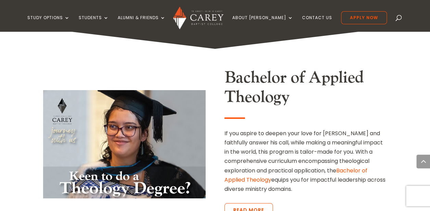
scroll to position [1173, 0]
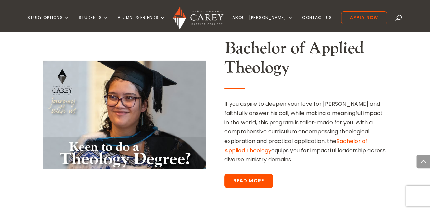
click at [244, 174] on link "Read More" at bounding box center [248, 181] width 49 height 14
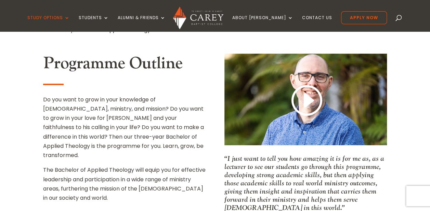
scroll to position [285, 0]
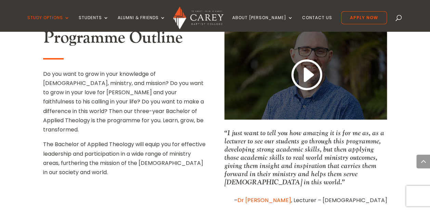
click at [308, 73] on link at bounding box center [305, 75] width 33 height 36
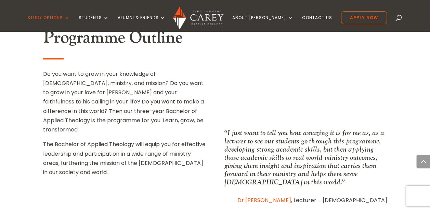
click at [198, 180] on div "Programme Outline Do you want to grow in your knowledge of God, ministry, and m…" at bounding box center [215, 117] width 344 height 198
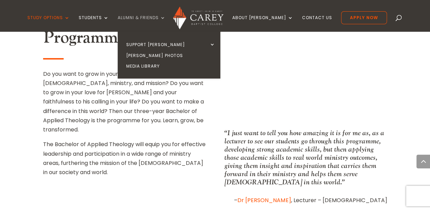
click at [150, 16] on link "Alumni & Friends" at bounding box center [142, 23] width 48 height 16
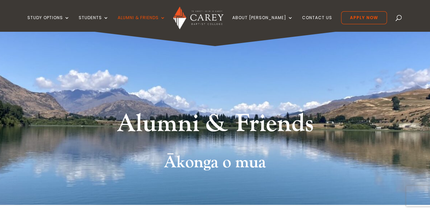
scroll to position [8, 0]
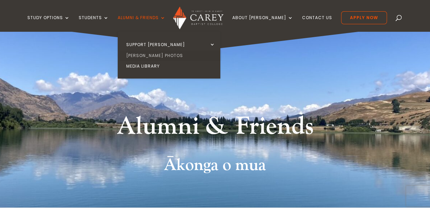
click at [155, 54] on link "[PERSON_NAME] Photos" at bounding box center [170, 55] width 103 height 11
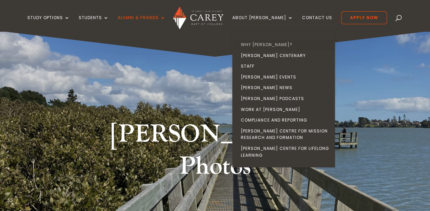
click at [257, 44] on link "Why [PERSON_NAME]?" at bounding box center [285, 44] width 103 height 11
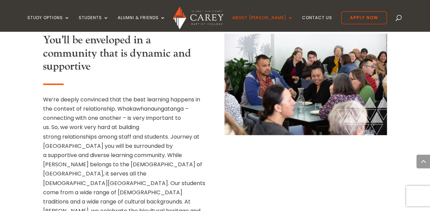
scroll to position [785, 0]
